Goal: Transaction & Acquisition: Obtain resource

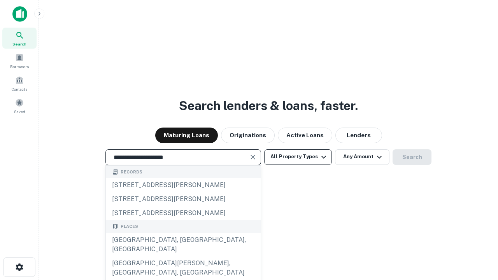
type input "**********"
click at [298, 157] on button "All Property Types" at bounding box center [298, 157] width 68 height 16
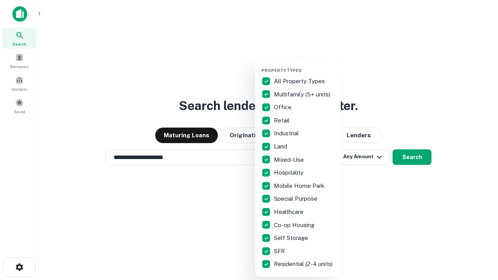
click at [304, 65] on button "button" at bounding box center [304, 65] width 86 height 0
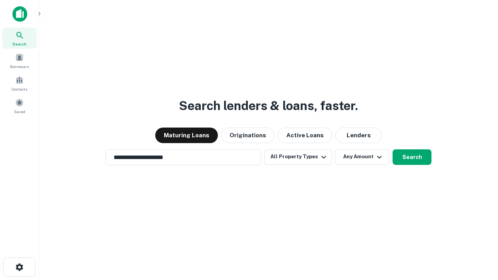
scroll to position [12, 0]
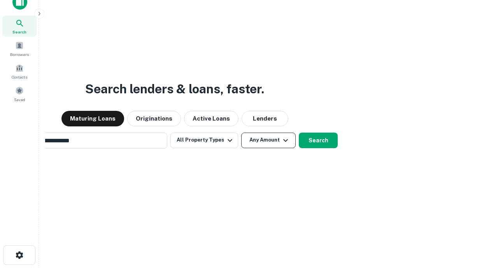
click at [241, 133] on button "Any Amount" at bounding box center [268, 141] width 54 height 16
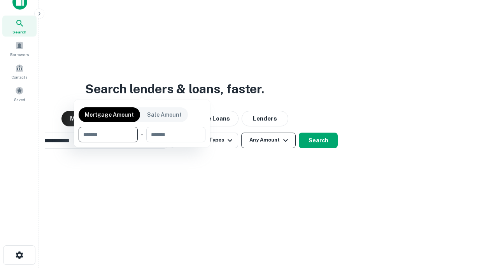
scroll to position [56, 220]
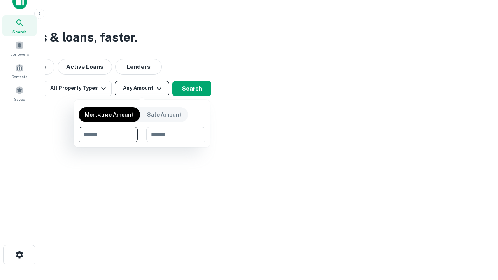
type input "*******"
click at [142, 142] on button "button" at bounding box center [142, 142] width 127 height 0
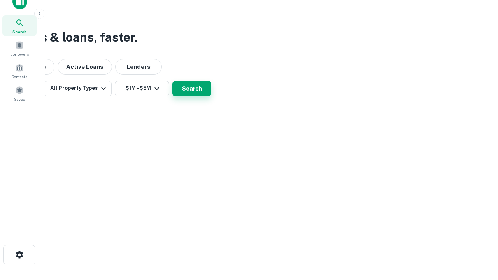
click at [211, 96] on button "Search" at bounding box center [191, 89] width 39 height 16
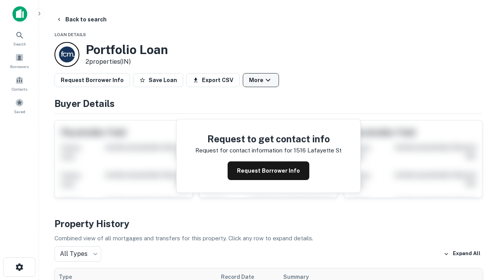
click at [261, 80] on button "More" at bounding box center [261, 80] width 36 height 14
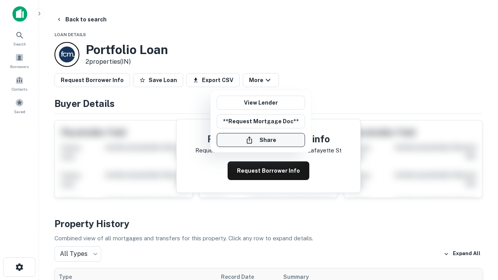
click at [261, 140] on button "Share" at bounding box center [261, 140] width 88 height 14
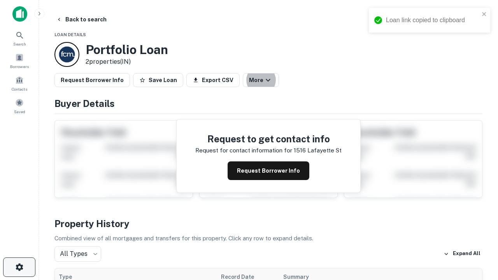
click at [19, 267] on icon "button" at bounding box center [19, 266] width 9 height 9
